Goal: Task Accomplishment & Management: Use online tool/utility

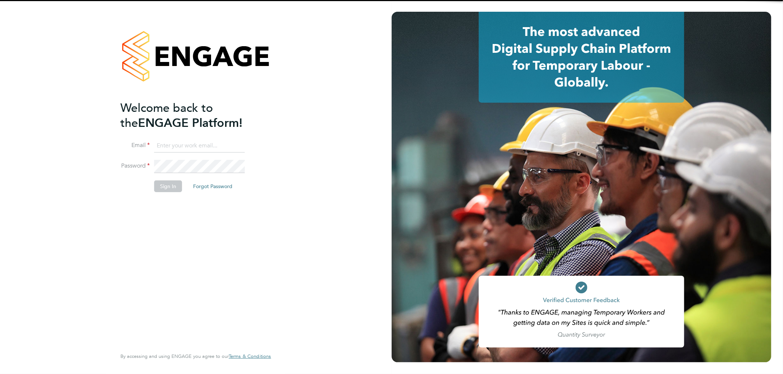
type input "roxanne.hayes@thinkrecruitment.co.uk"
click at [170, 186] on button "Sign In" at bounding box center [168, 187] width 28 height 12
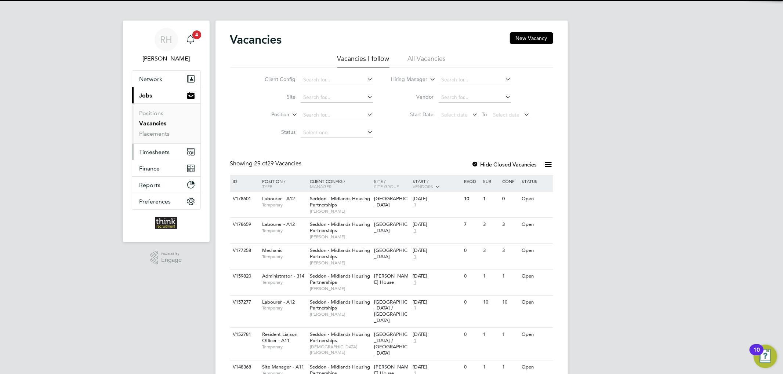
click at [160, 150] on span "Timesheets" at bounding box center [154, 152] width 30 height 7
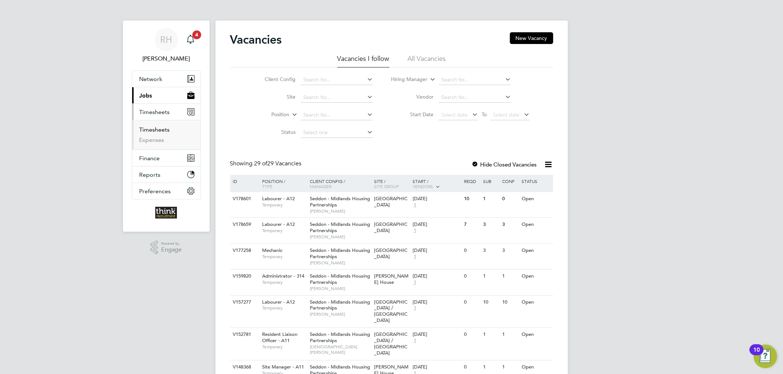
click at [163, 128] on link "Timesheets" at bounding box center [154, 129] width 30 height 7
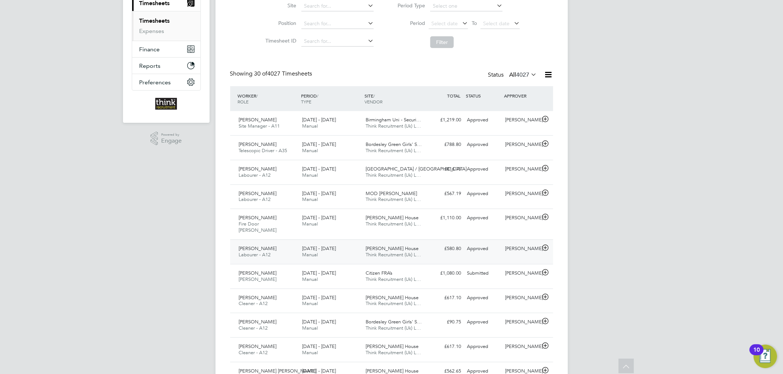
scroll to position [98, 0]
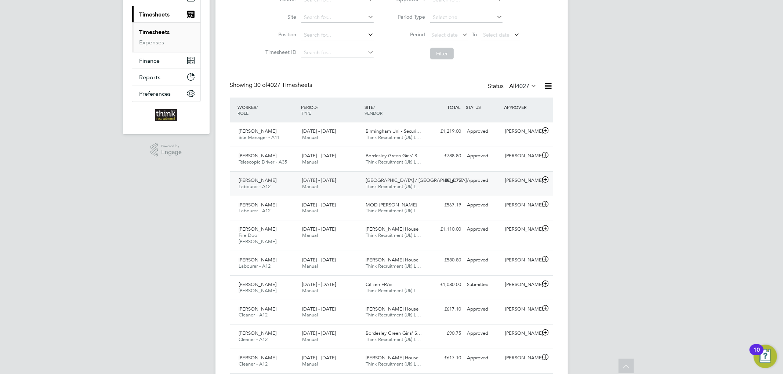
click at [355, 184] on div "25 - 31 Aug 2025 Manual" at bounding box center [330, 184] width 63 height 18
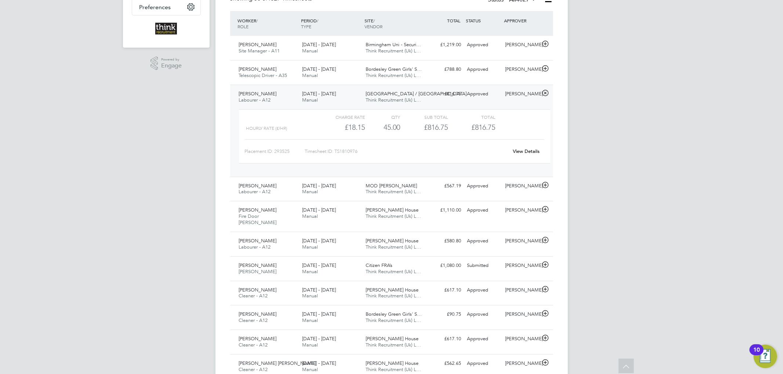
scroll to position [196, 0]
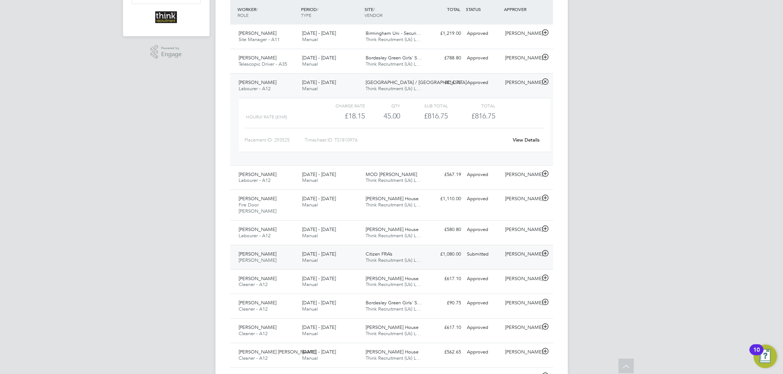
click at [352, 248] on div "25 - 31 Aug 2025 Manual" at bounding box center [330, 257] width 63 height 18
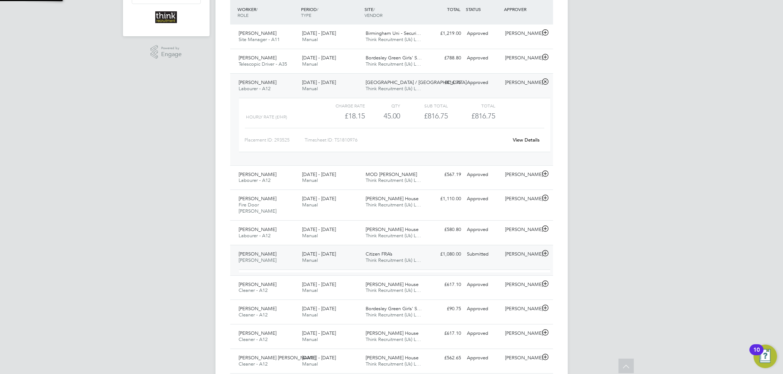
scroll to position [12, 71]
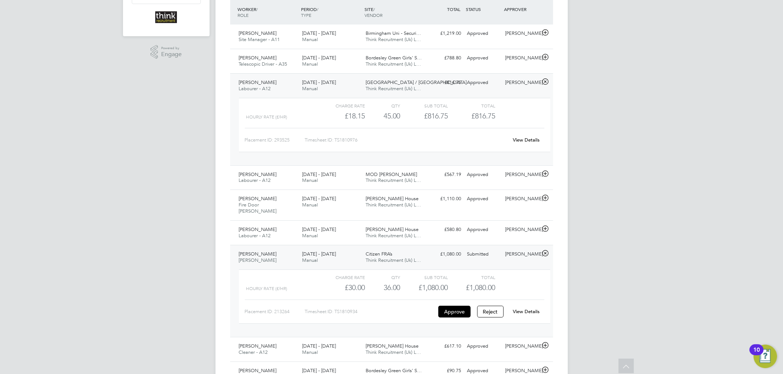
click at [354, 250] on div "25 - 31 Aug 2025 Manual" at bounding box center [330, 257] width 63 height 18
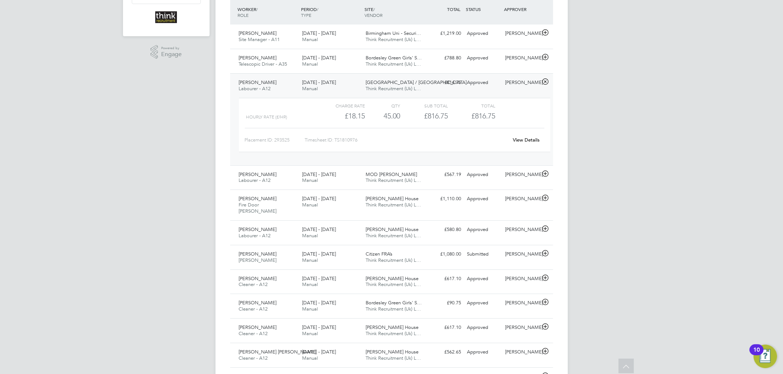
scroll to position [147, 0]
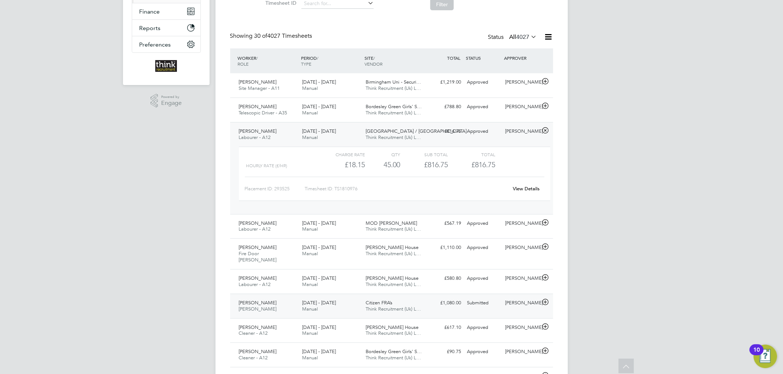
click at [343, 300] on div "25 - 31 Aug 2025 Manual" at bounding box center [330, 306] width 63 height 18
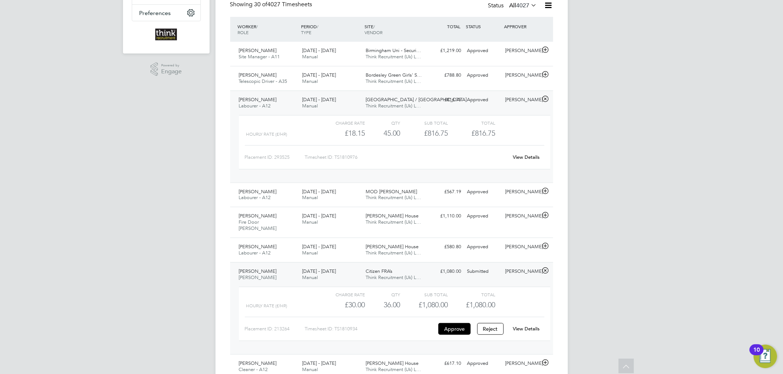
scroll to position [196, 0]
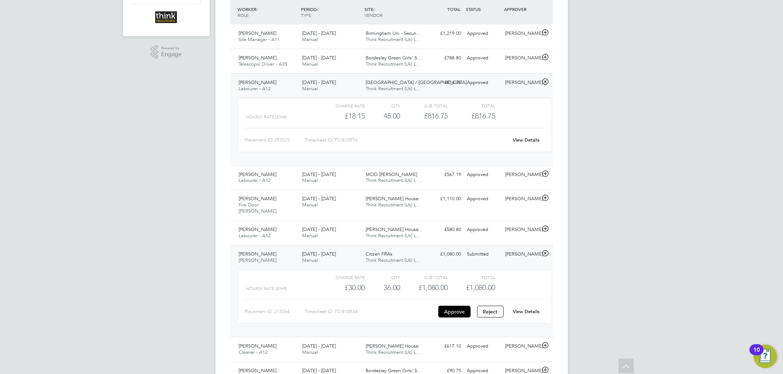
click at [353, 84] on div "25 - 31 Aug 2025 Manual" at bounding box center [330, 86] width 63 height 18
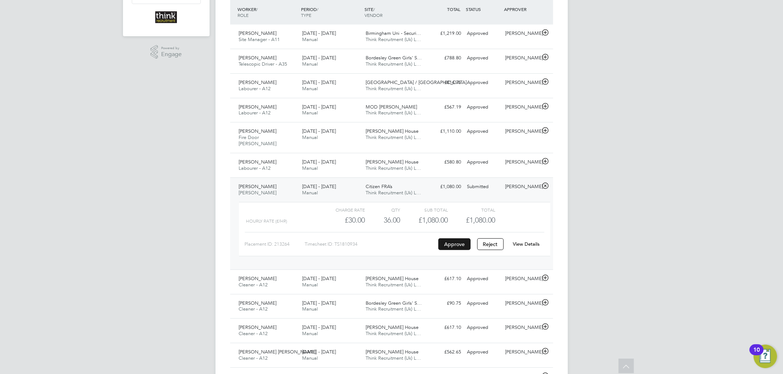
click at [460, 239] on button "Approve" at bounding box center [454, 245] width 32 height 12
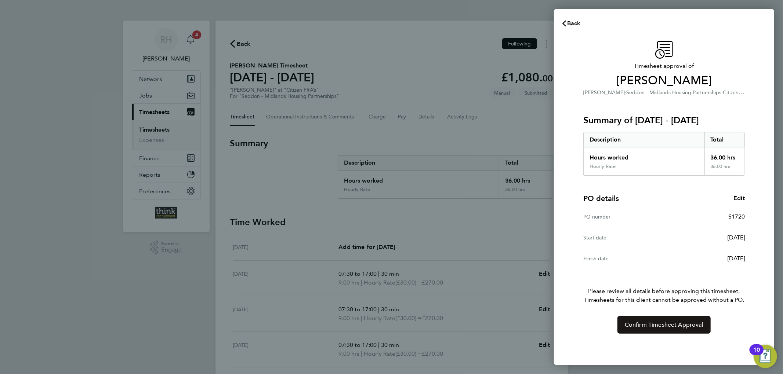
click at [661, 323] on span "Confirm Timesheet Approval" at bounding box center [664, 325] width 79 height 7
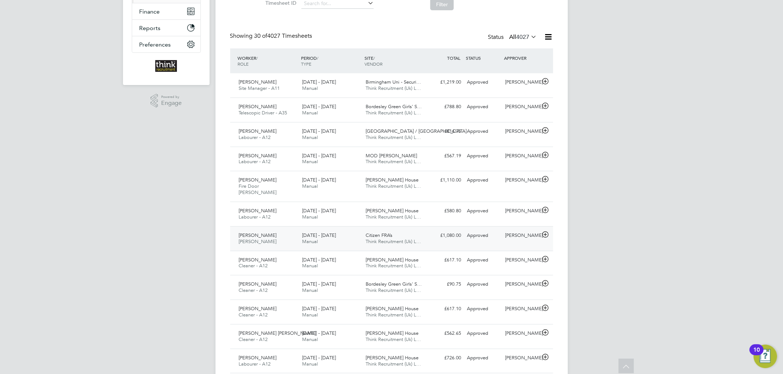
click at [345, 230] on div "25 - 31 Aug 2025 Manual" at bounding box center [330, 239] width 63 height 18
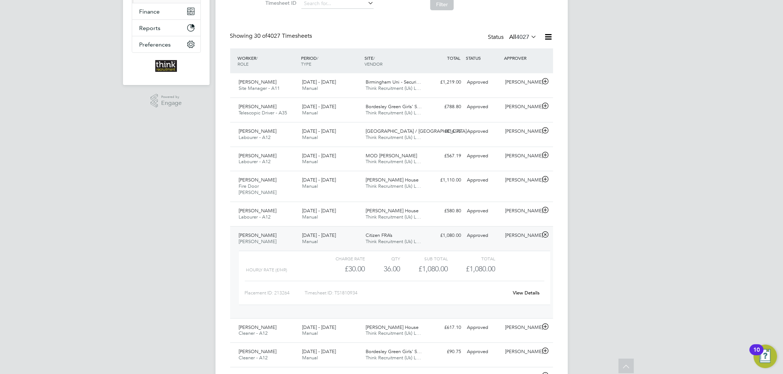
click at [341, 231] on div "25 - 31 Aug 2025 Manual" at bounding box center [330, 239] width 63 height 18
